Goal: Information Seeking & Learning: Learn about a topic

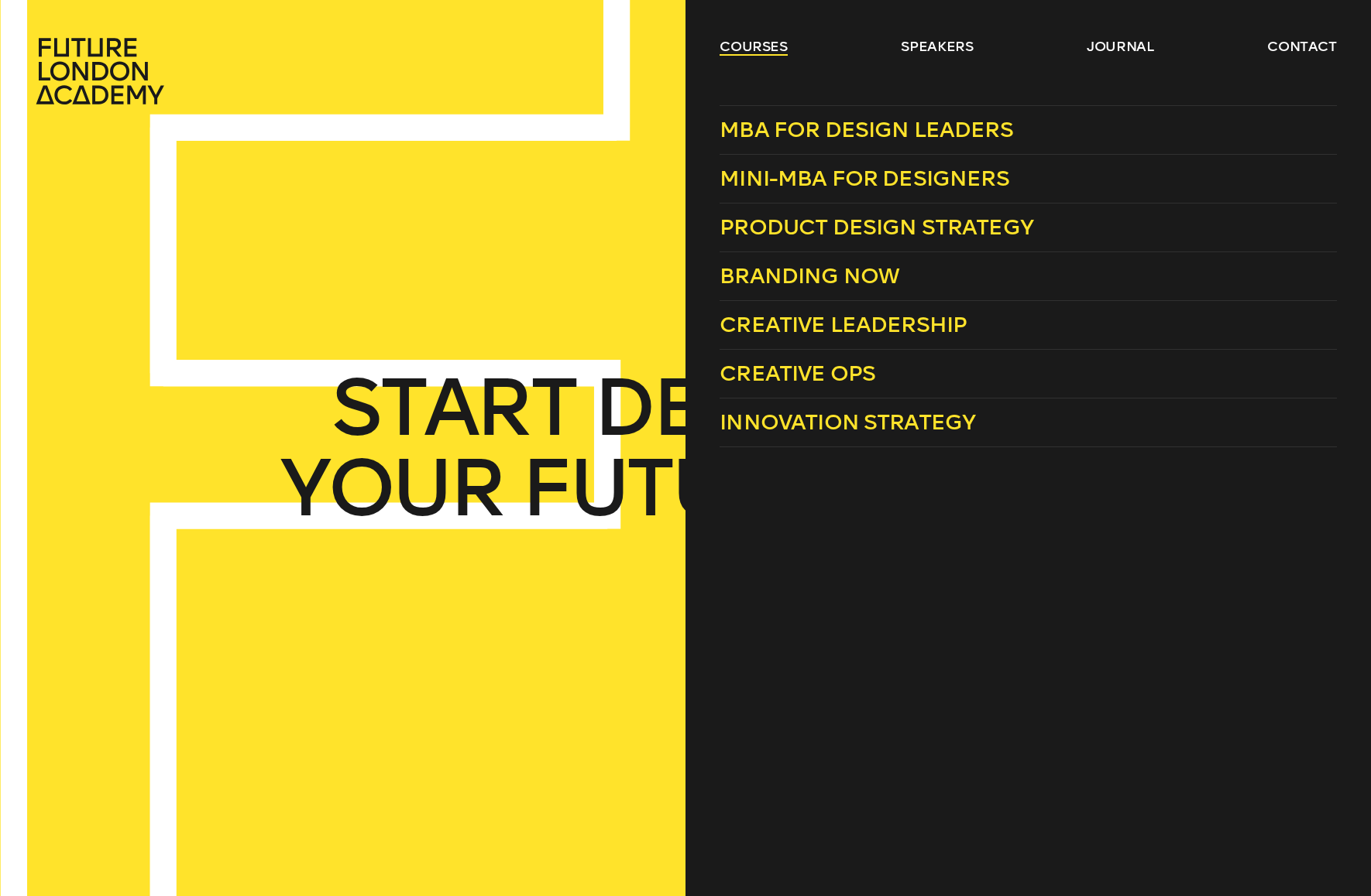
click at [733, 42] on link "courses" at bounding box center [753, 47] width 68 height 19
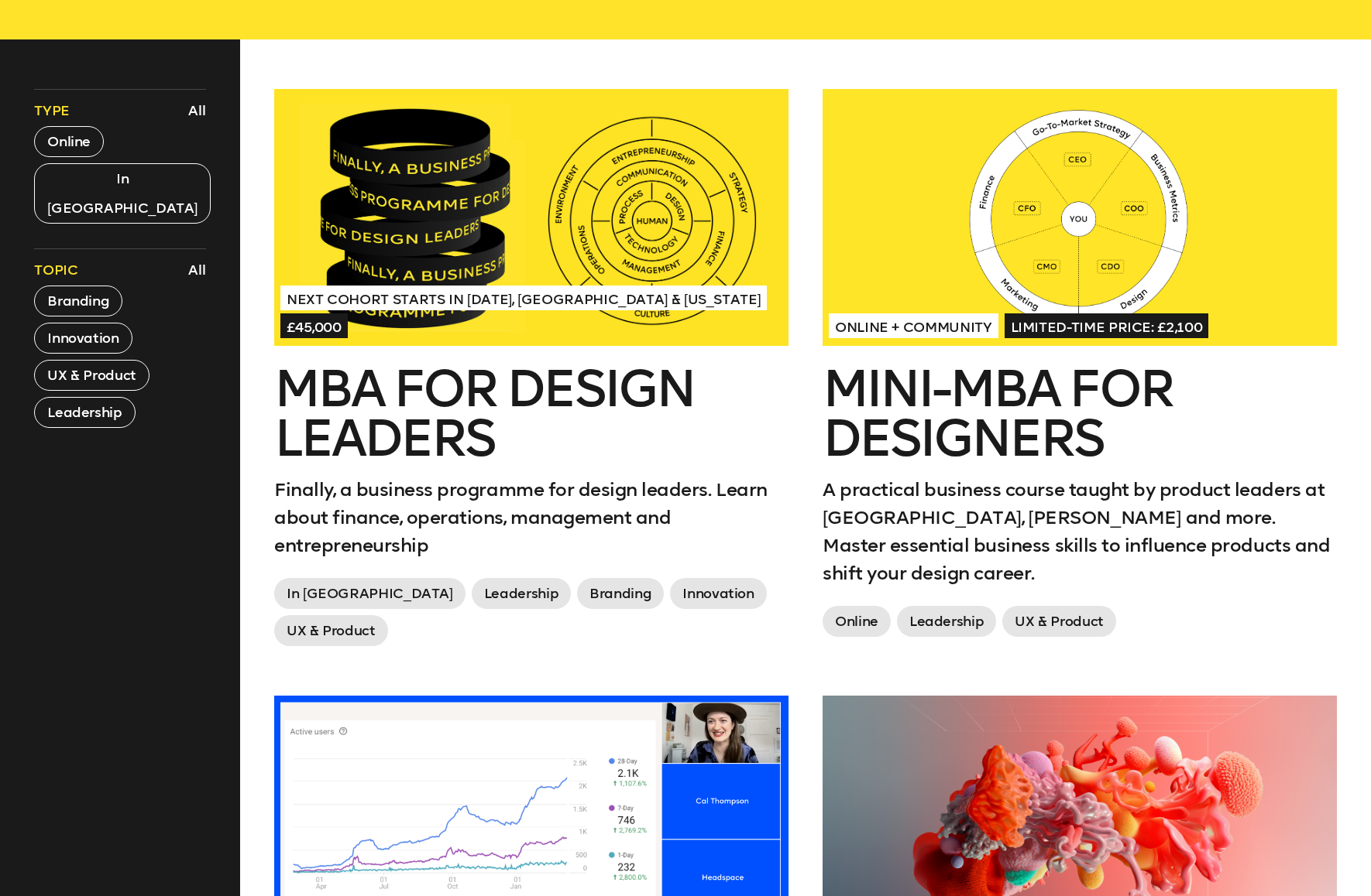
scroll to position [613, 0]
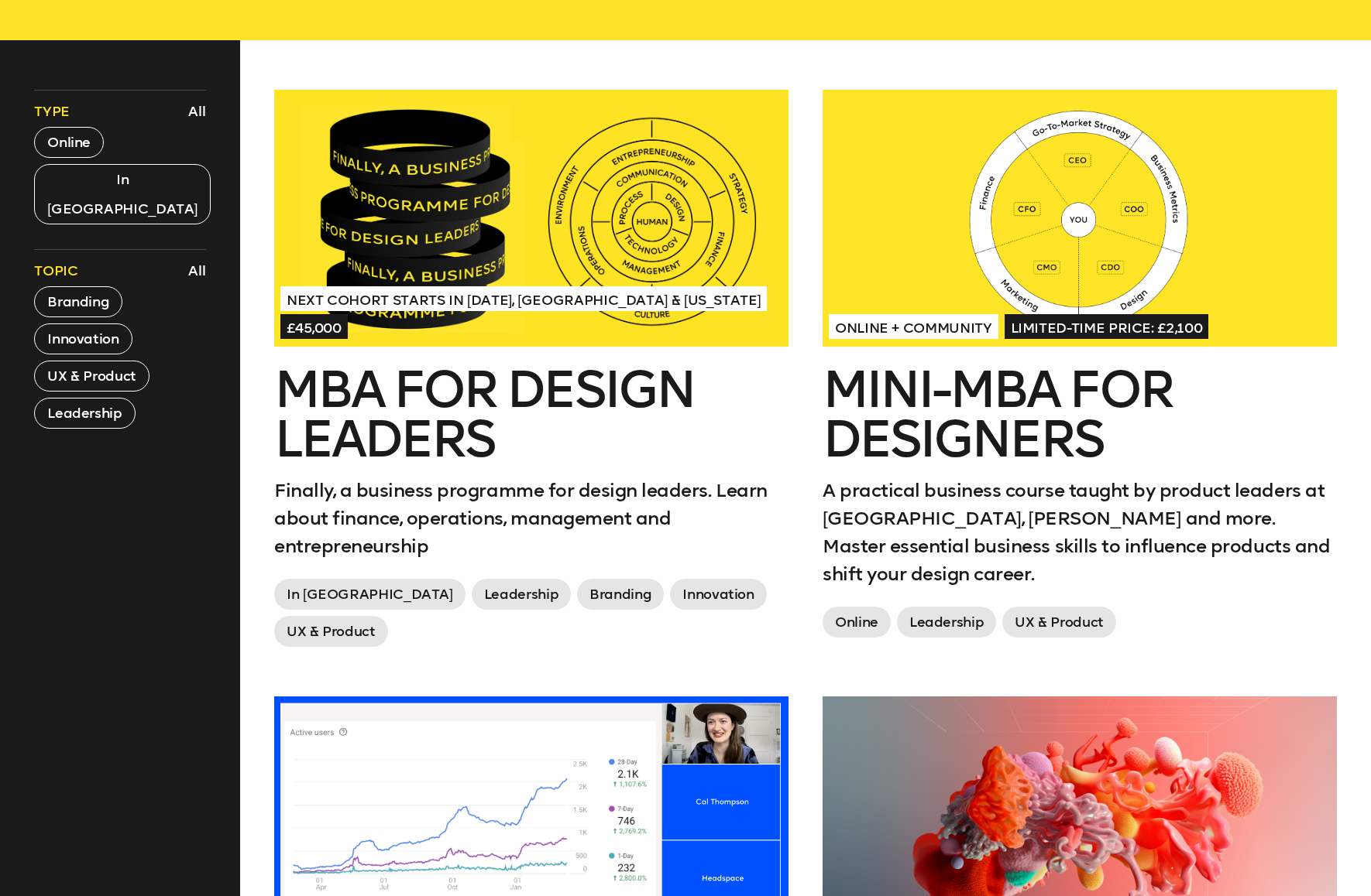
click at [963, 322] on span "Online + Community" at bounding box center [912, 326] width 169 height 25
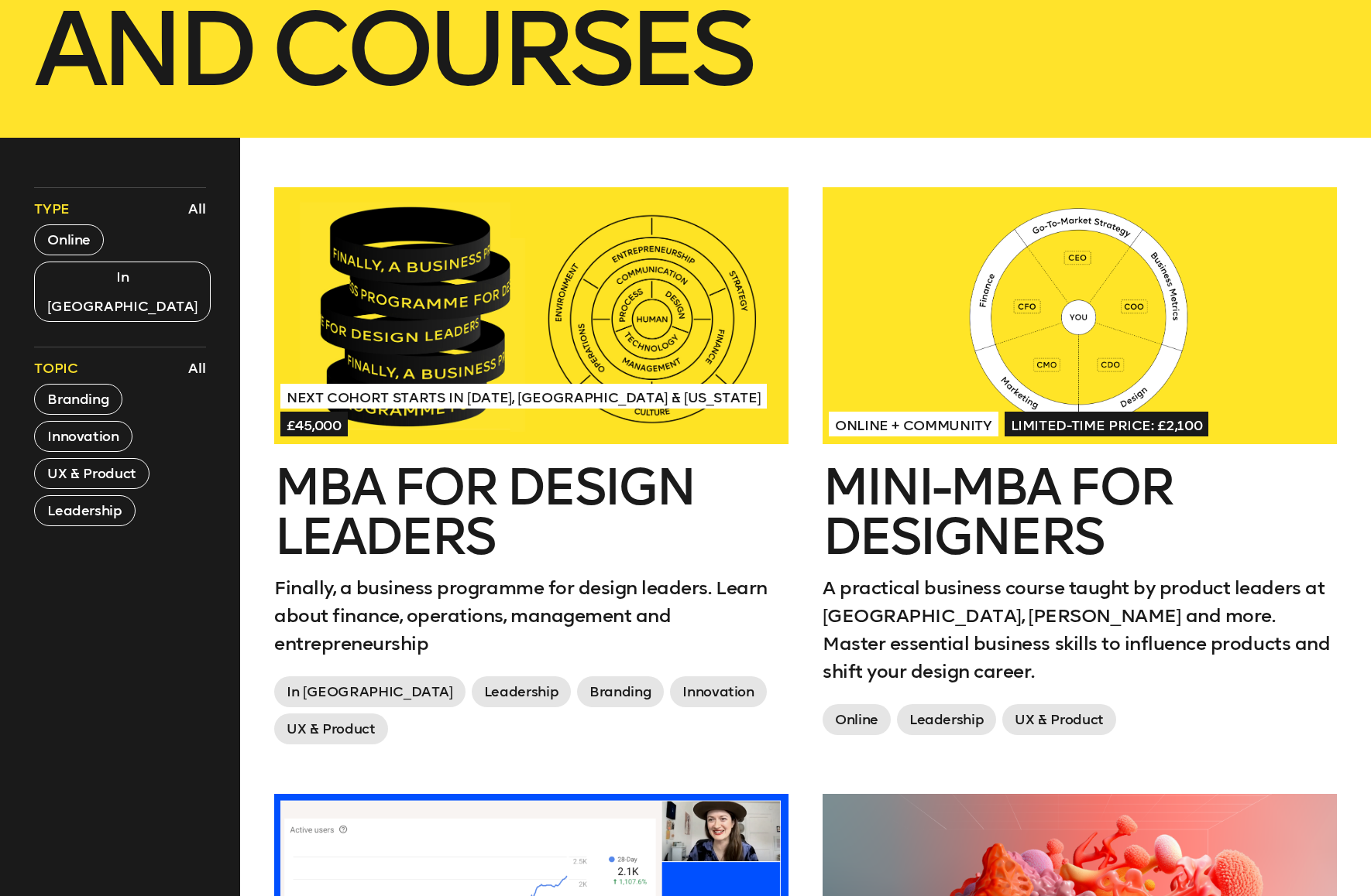
scroll to position [530, 0]
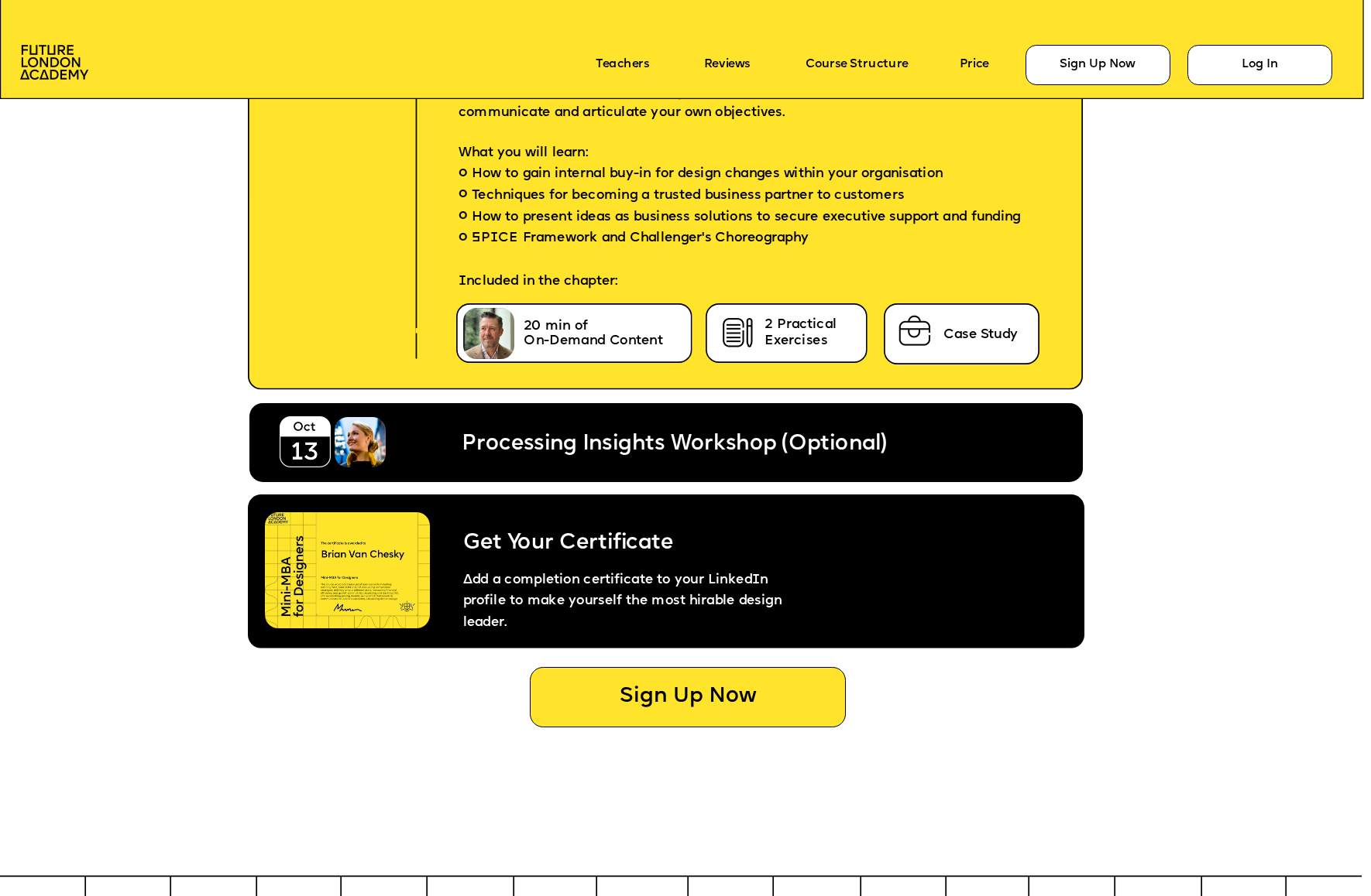
scroll to position [7365, 0]
